Goal: Task Accomplishment & Management: Use online tool/utility

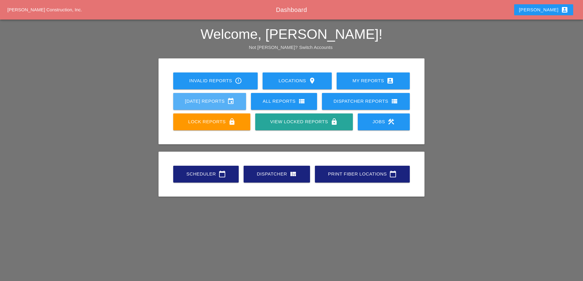
click at [221, 102] on div "[DATE] Reports event" at bounding box center [209, 101] width 53 height 7
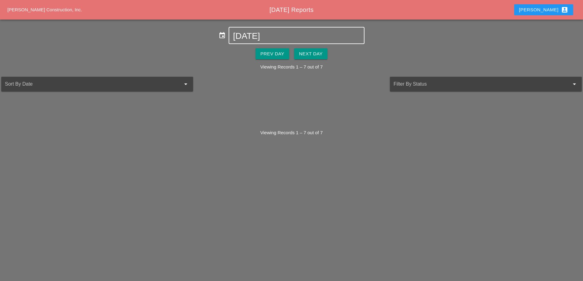
click at [270, 39] on input "[DATE]" at bounding box center [296, 36] width 127 height 10
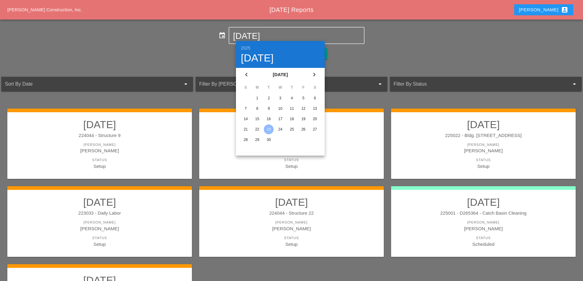
click at [290, 117] on div "18" at bounding box center [292, 119] width 10 height 10
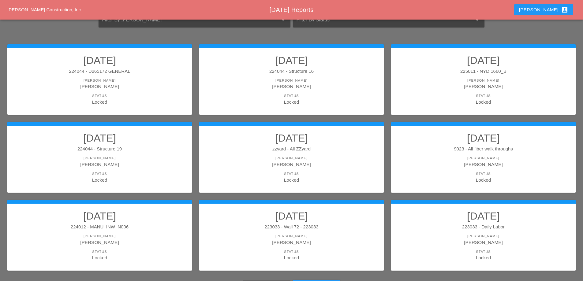
scroll to position [92, 0]
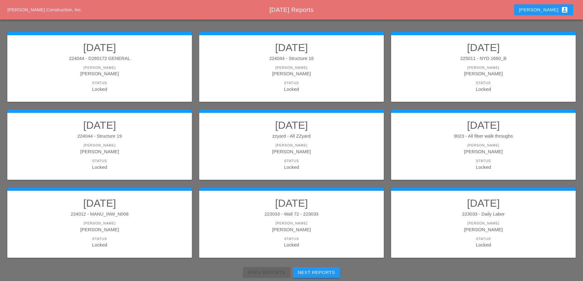
click at [451, 132] on link "[DATE] 9023 - All fiber walk throughs [PERSON_NAME] Etnel Status Locked" at bounding box center [483, 144] width 172 height 51
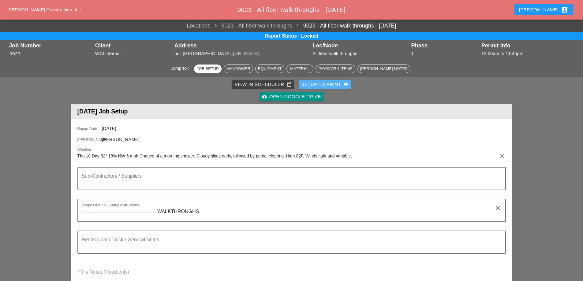
click at [321, 83] on div "Setup to Print print" at bounding box center [325, 84] width 47 height 7
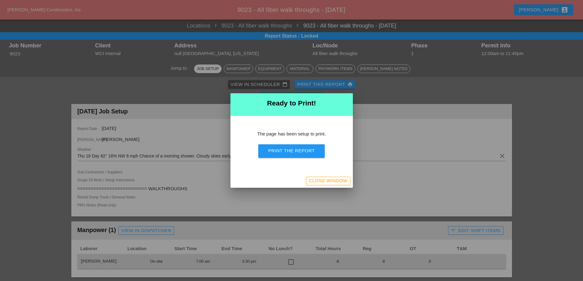
click at [290, 149] on div "Print the Report" at bounding box center [291, 151] width 47 height 7
